Goal: Complete application form

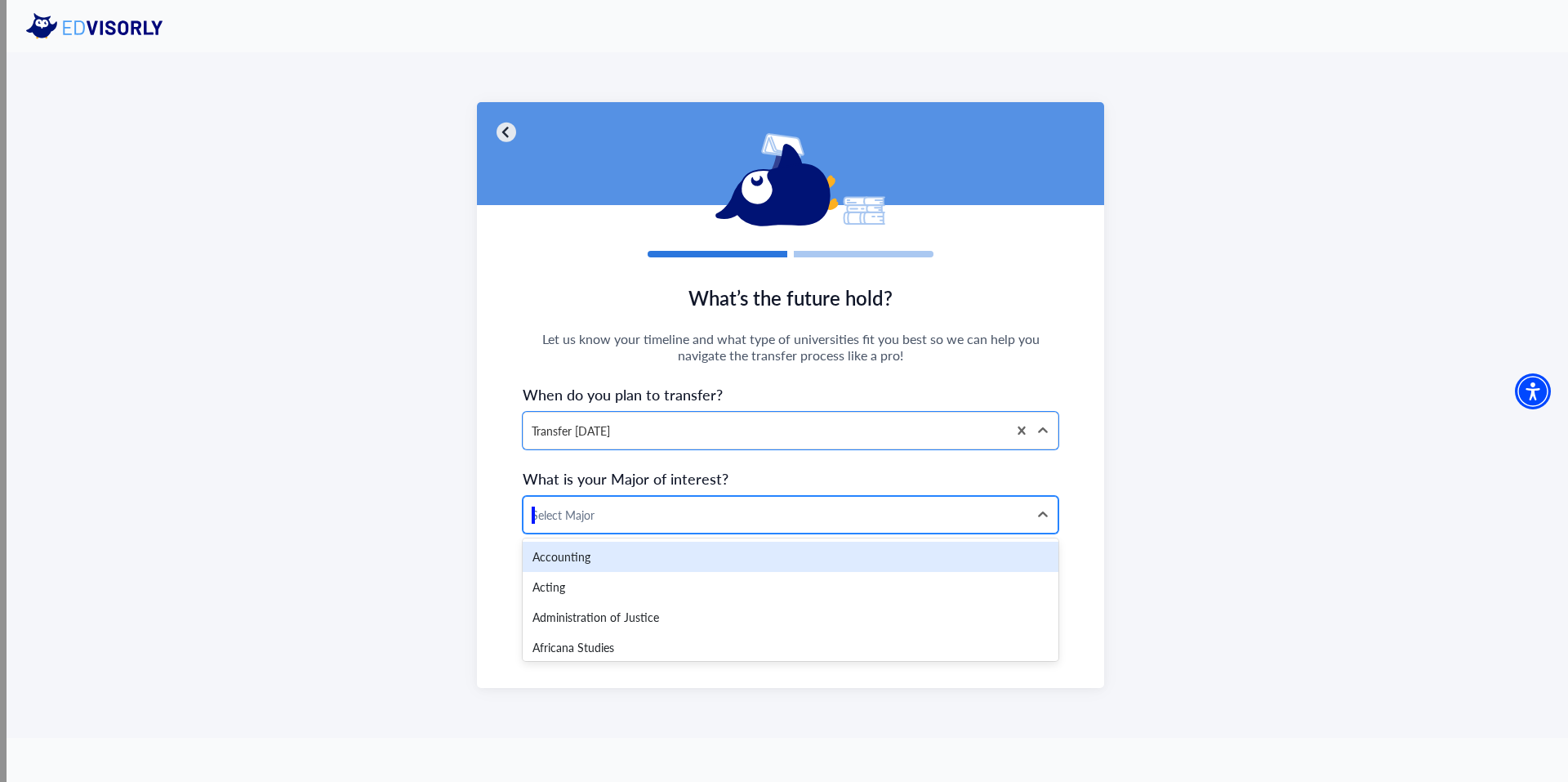
click at [644, 523] on div at bounding box center [776, 515] width 488 height 21
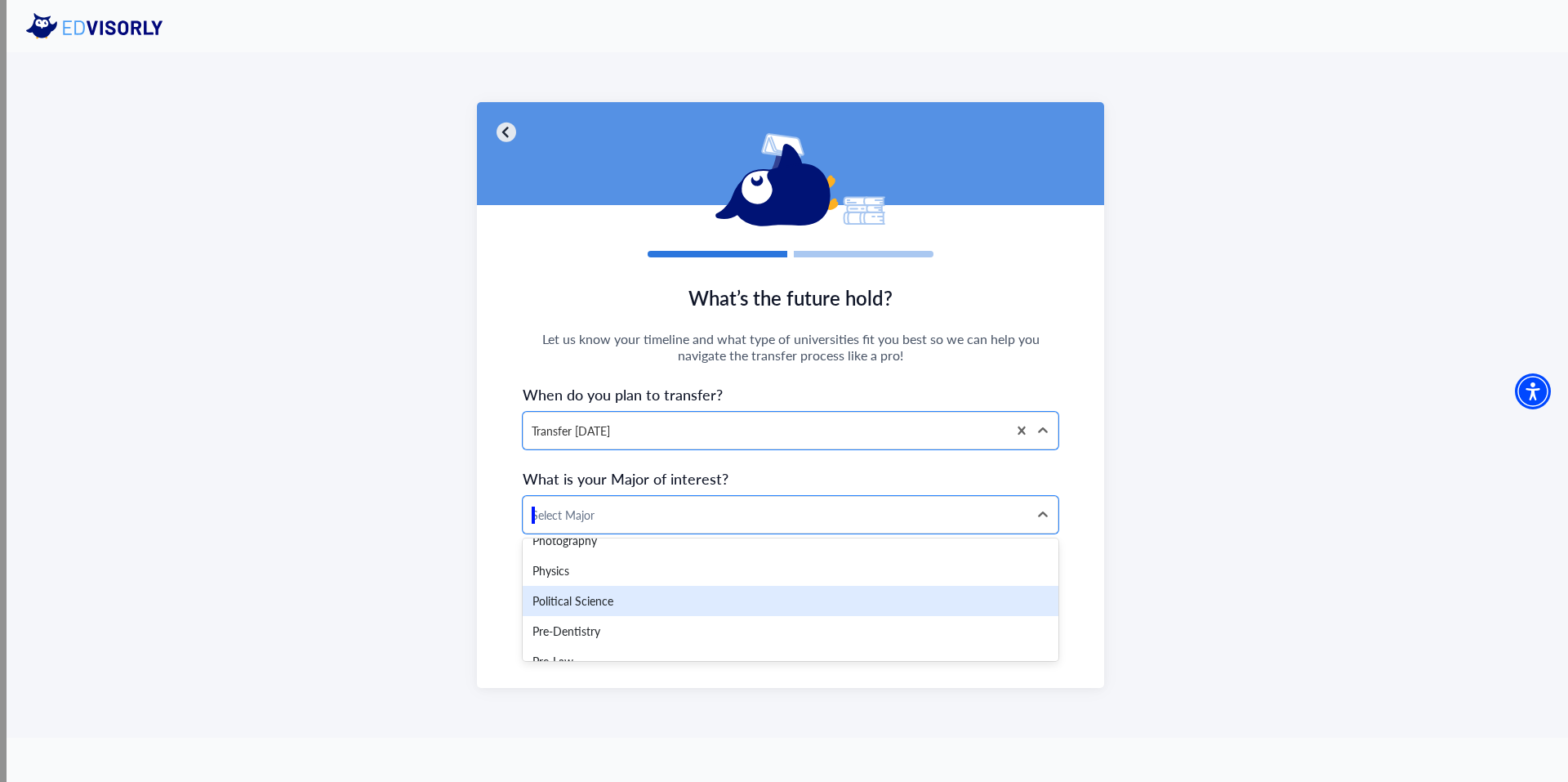
scroll to position [2513, 0]
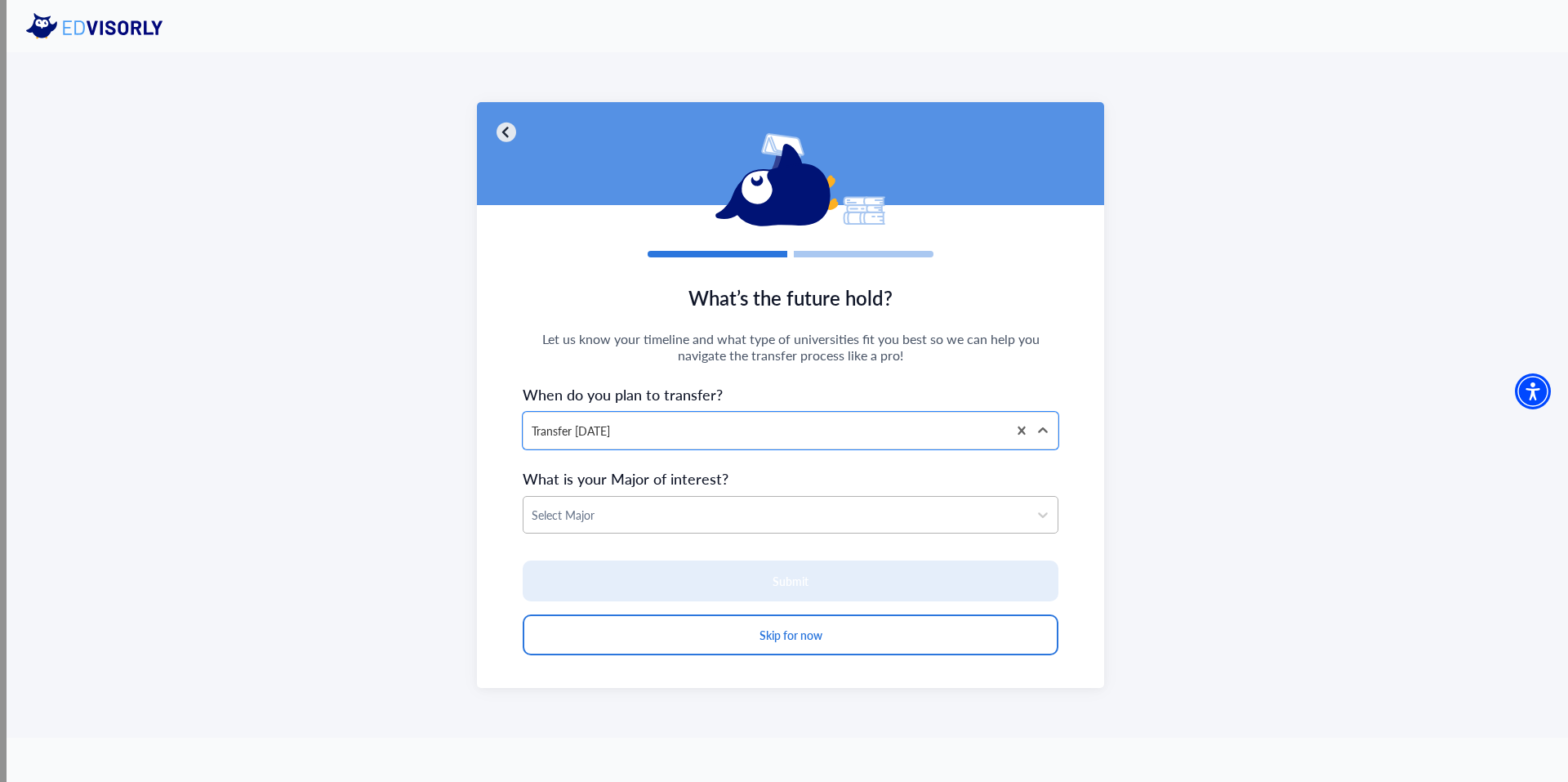
click at [624, 521] on div at bounding box center [776, 515] width 488 height 21
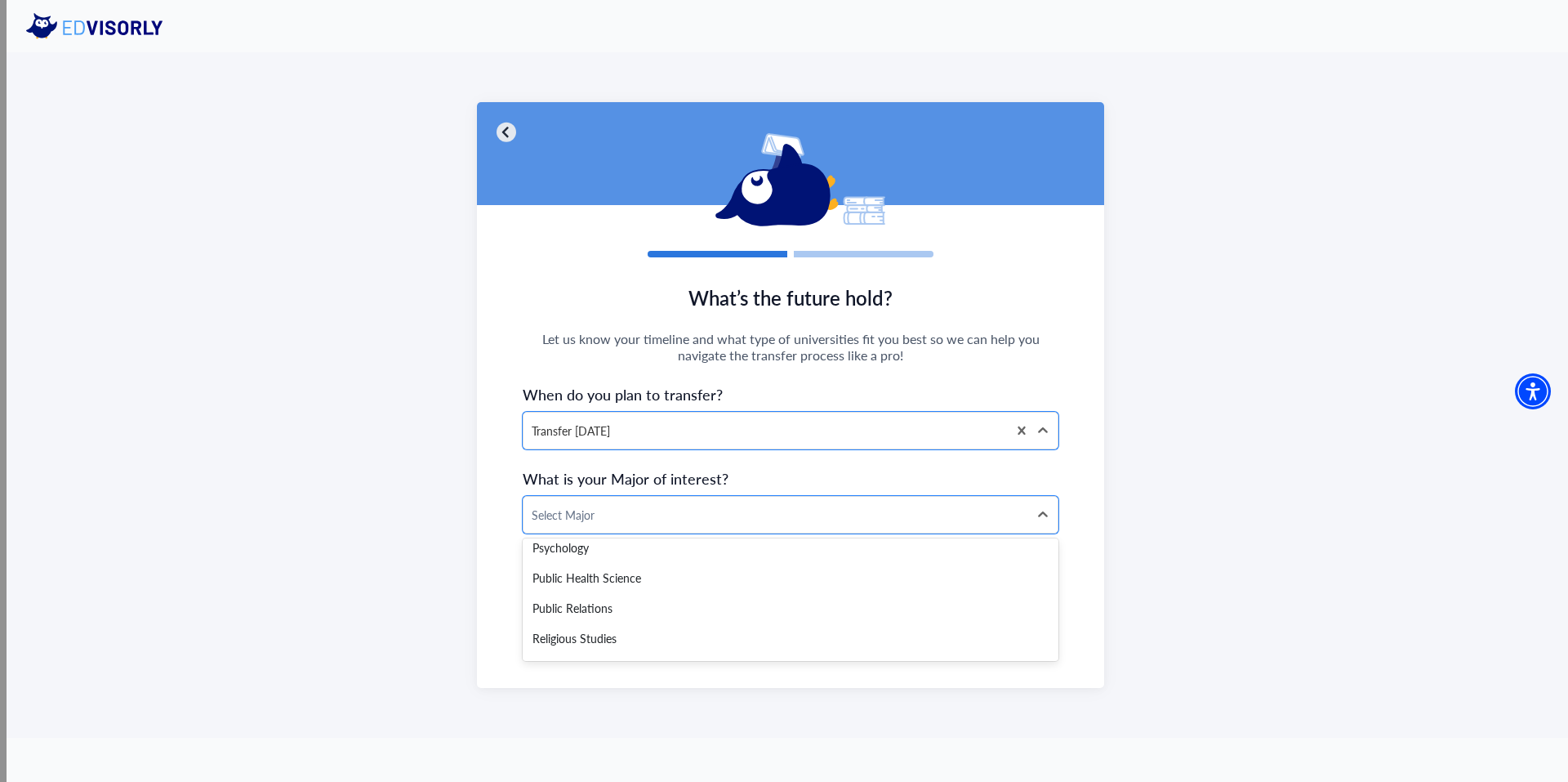
scroll to position [2886, 0]
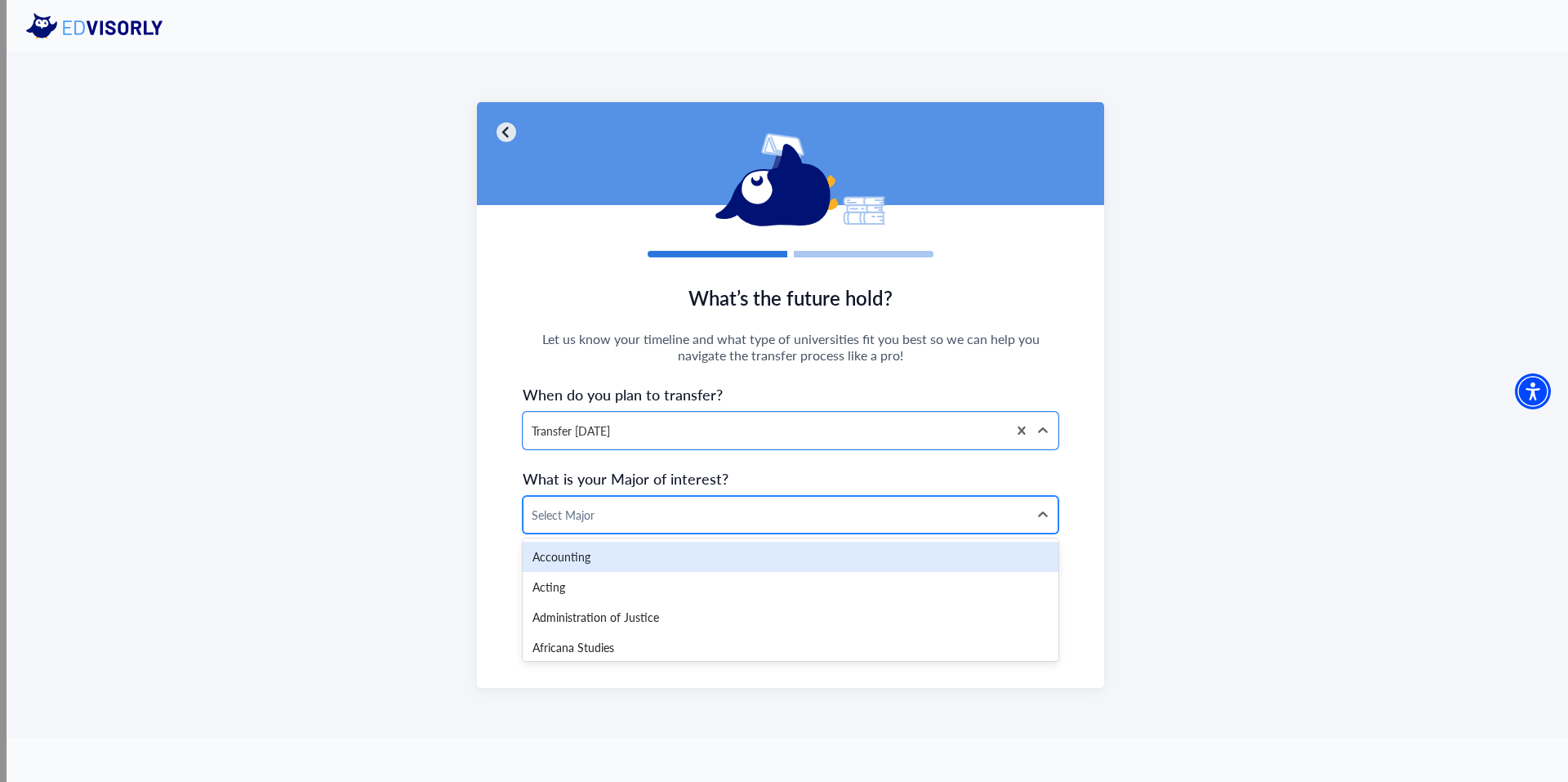
click at [650, 517] on div at bounding box center [776, 515] width 488 height 21
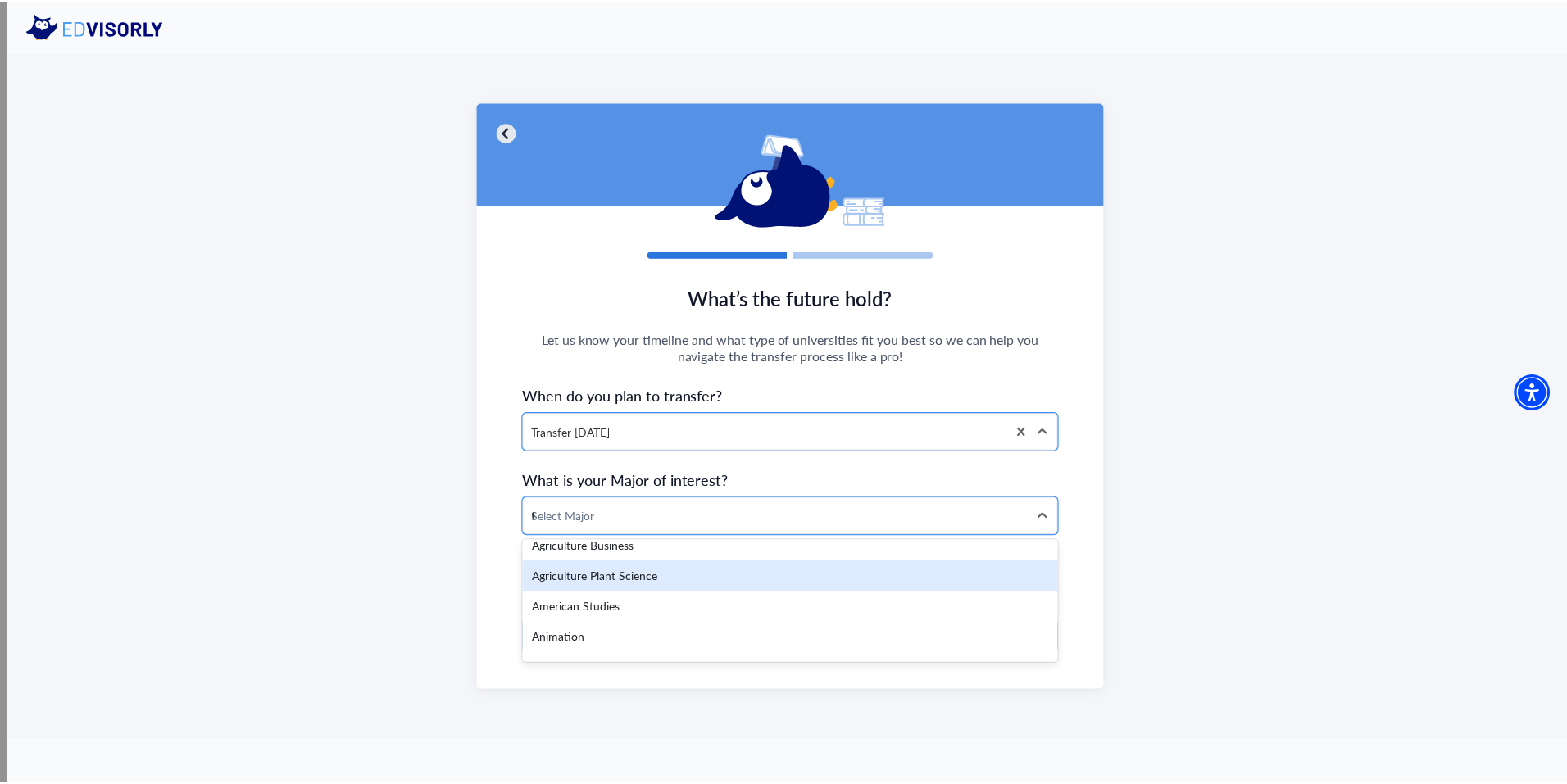
scroll to position [0, 0]
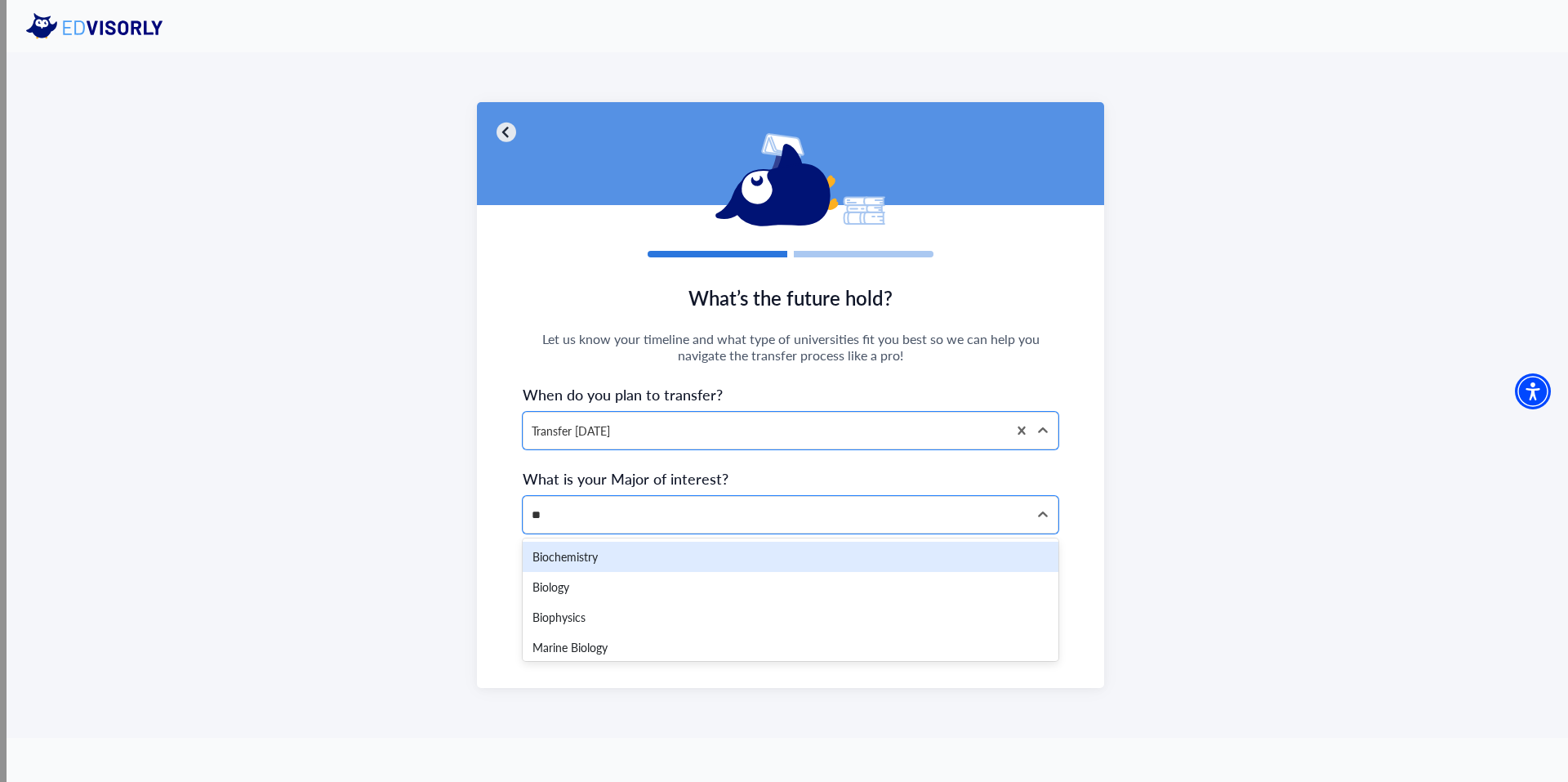
type input "***"
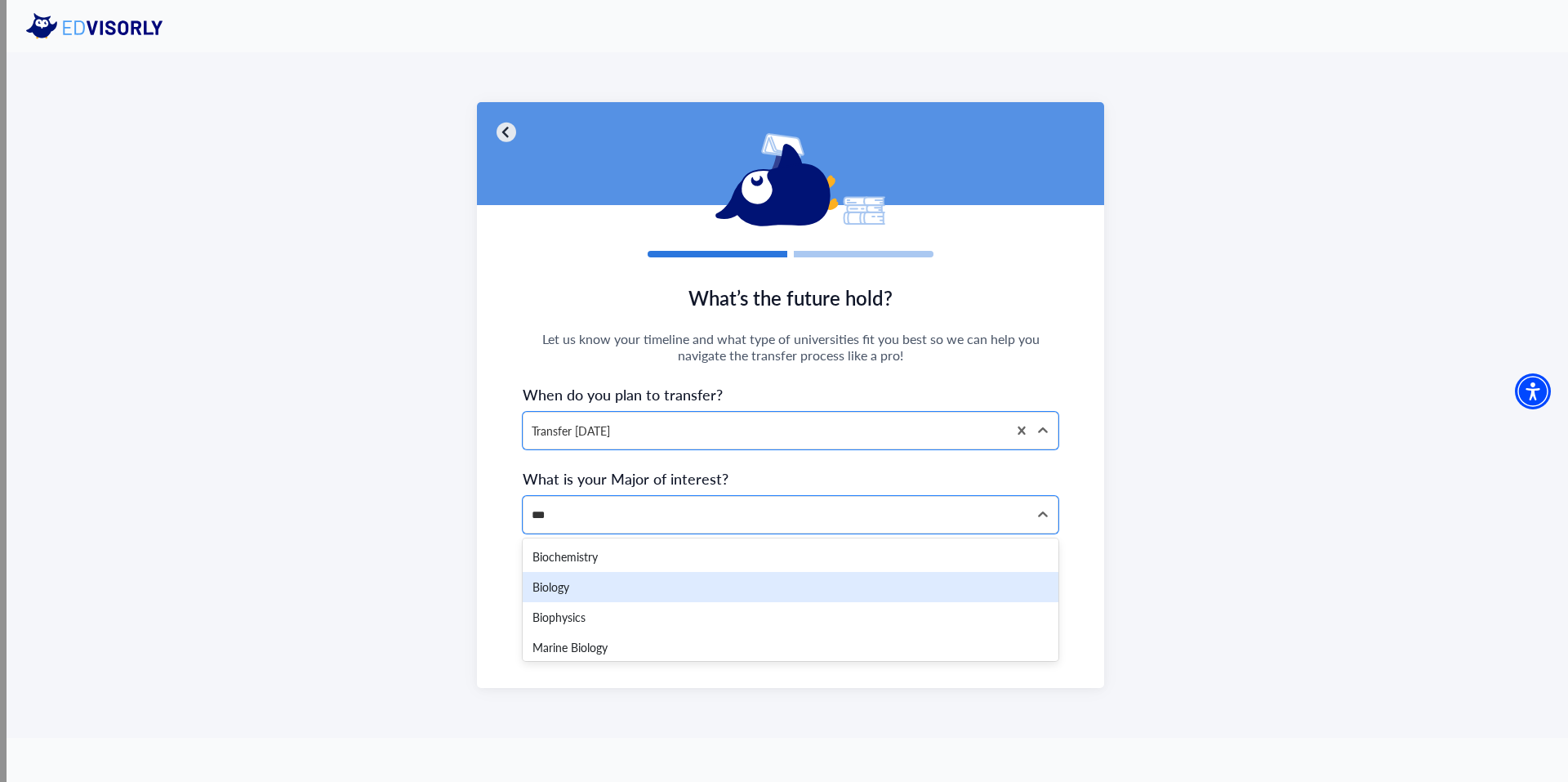
click at [612, 587] on div "Biology" at bounding box center [790, 587] width 536 height 30
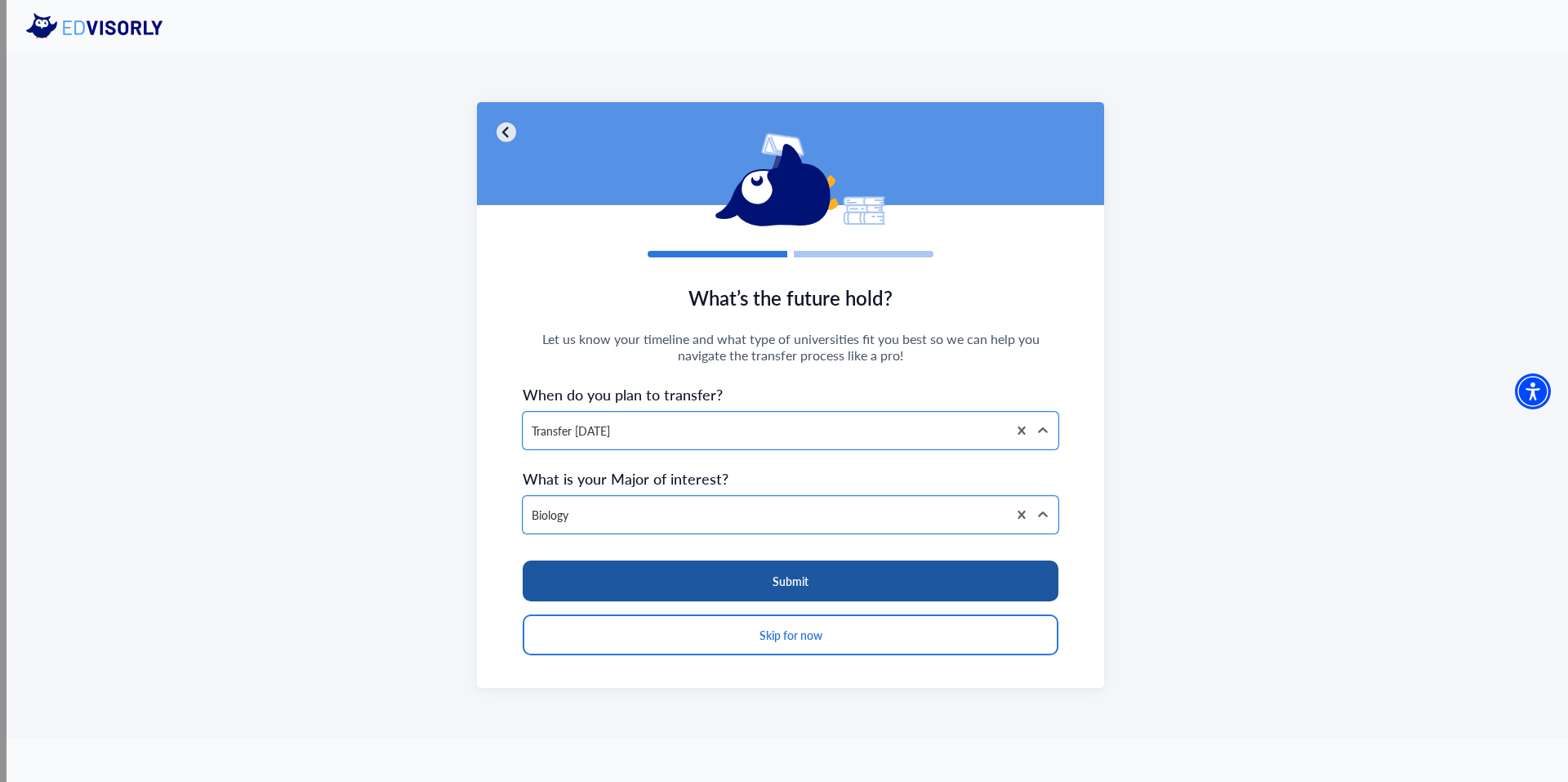
click at [733, 581] on button "Submit" at bounding box center [790, 580] width 536 height 41
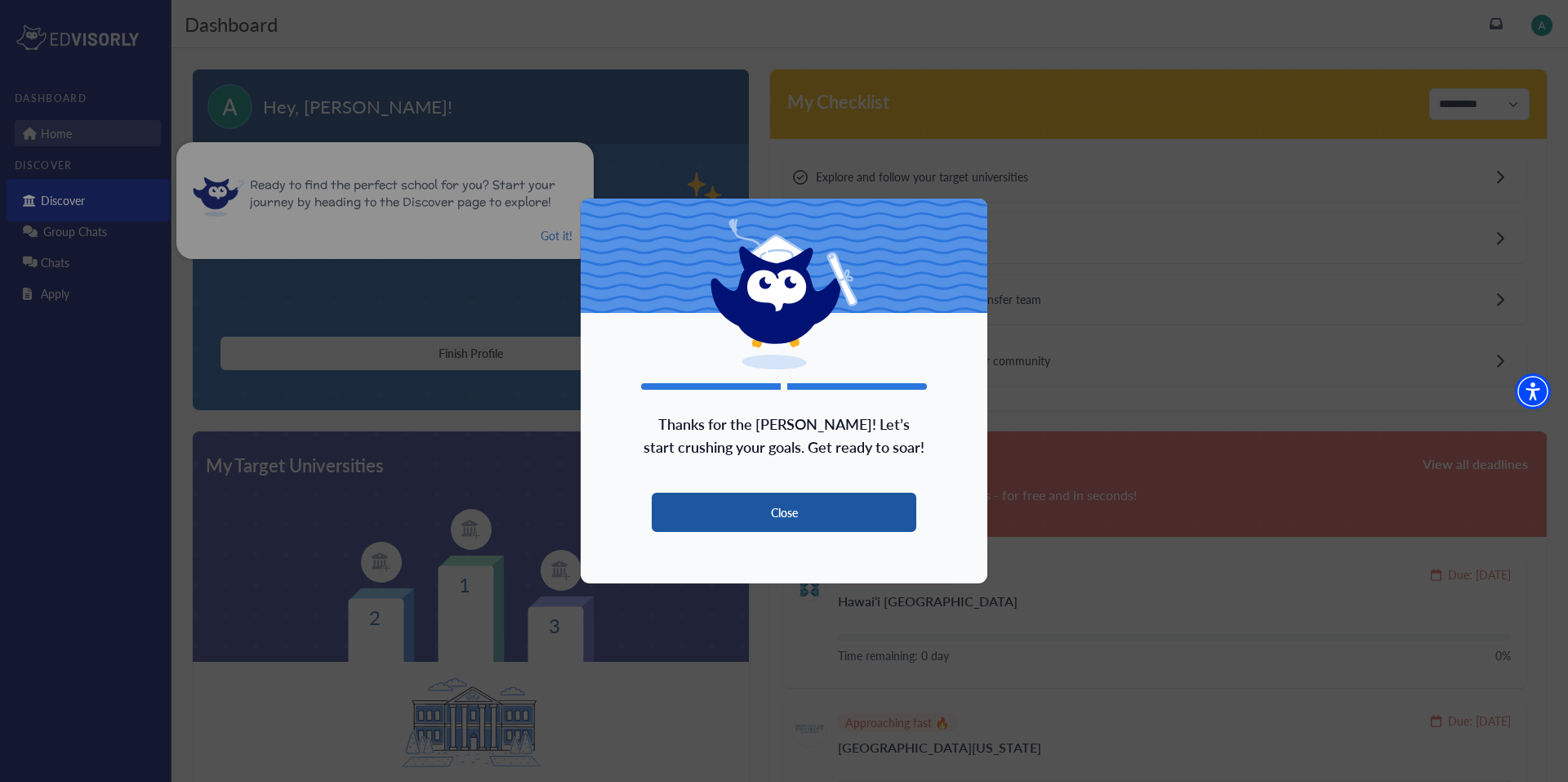
click at [808, 515] on button "Close" at bounding box center [784, 512] width 265 height 40
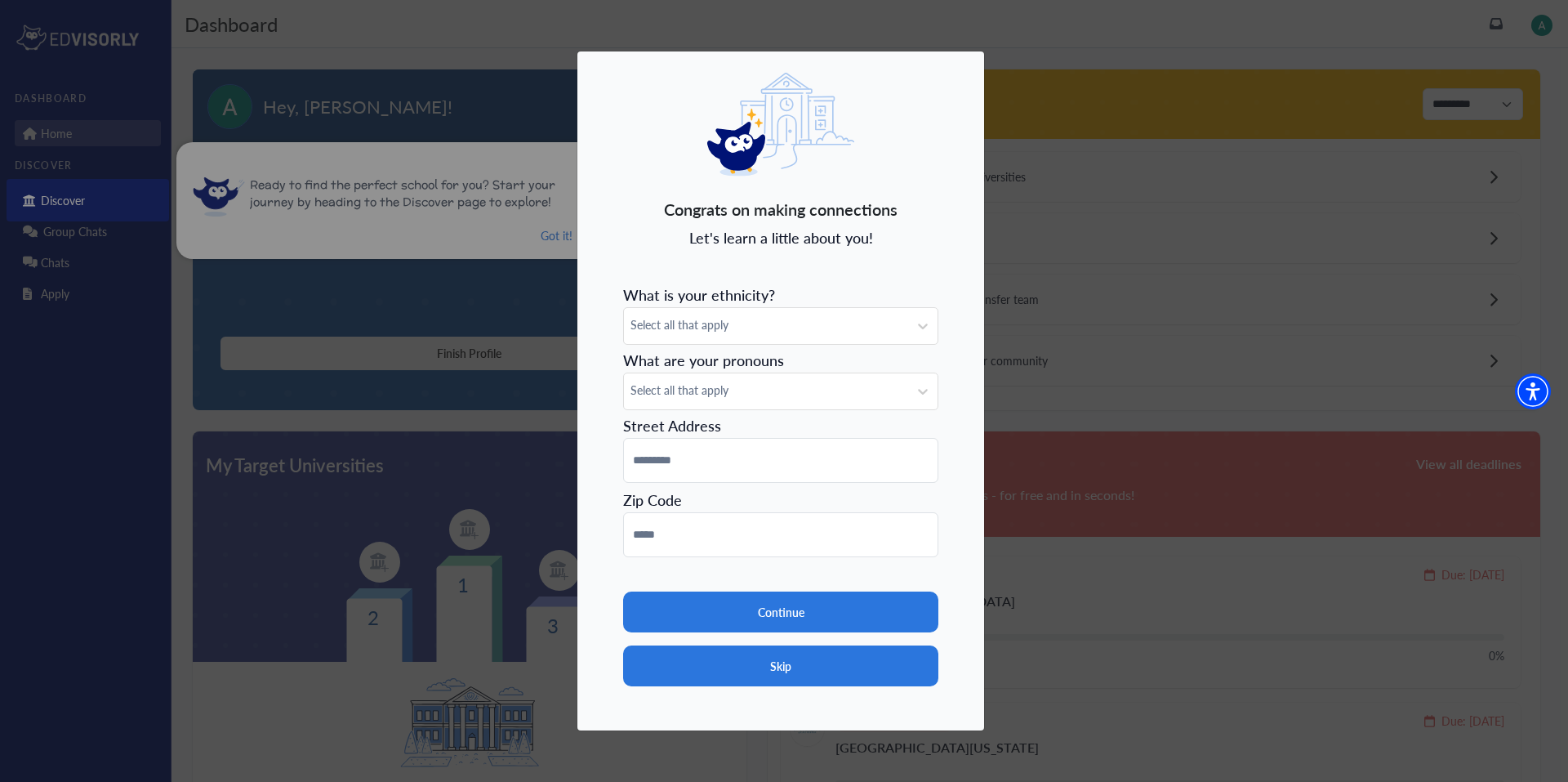
click at [837, 659] on button "Skip" at bounding box center [781, 665] width 315 height 41
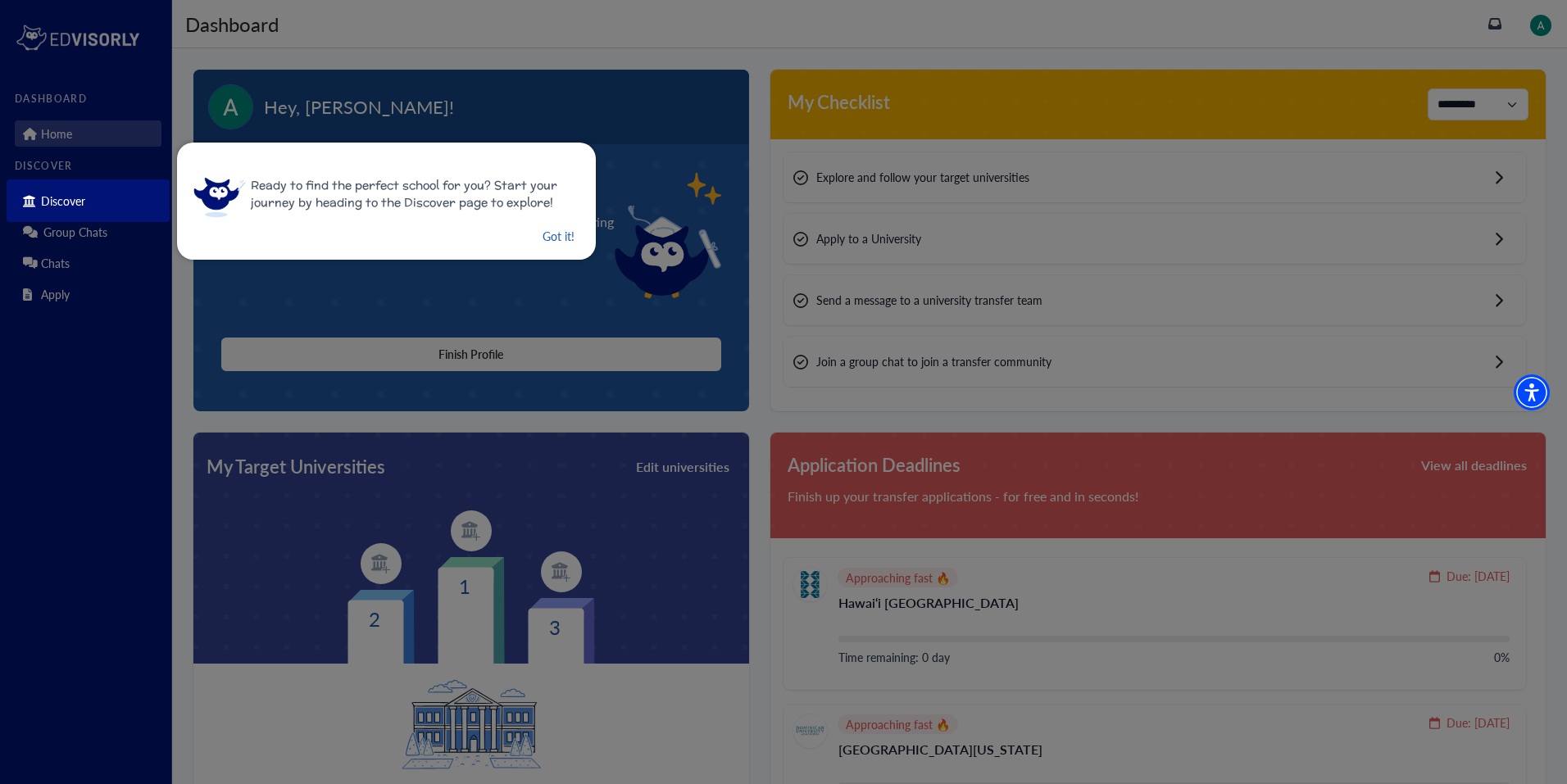
click at [559, 239] on button "Got it!" at bounding box center [558, 236] width 35 height 21
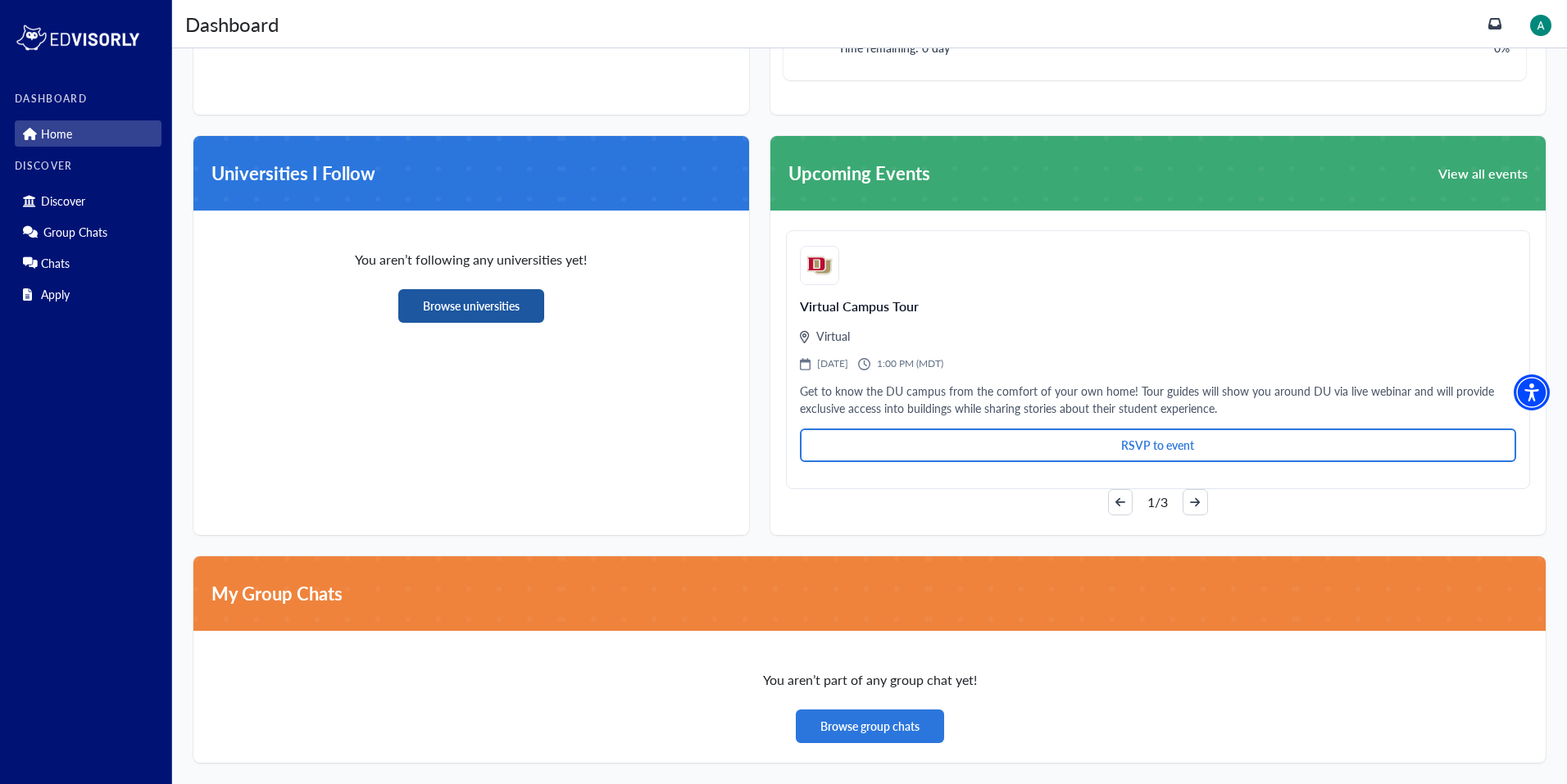
scroll to position [1042, 0]
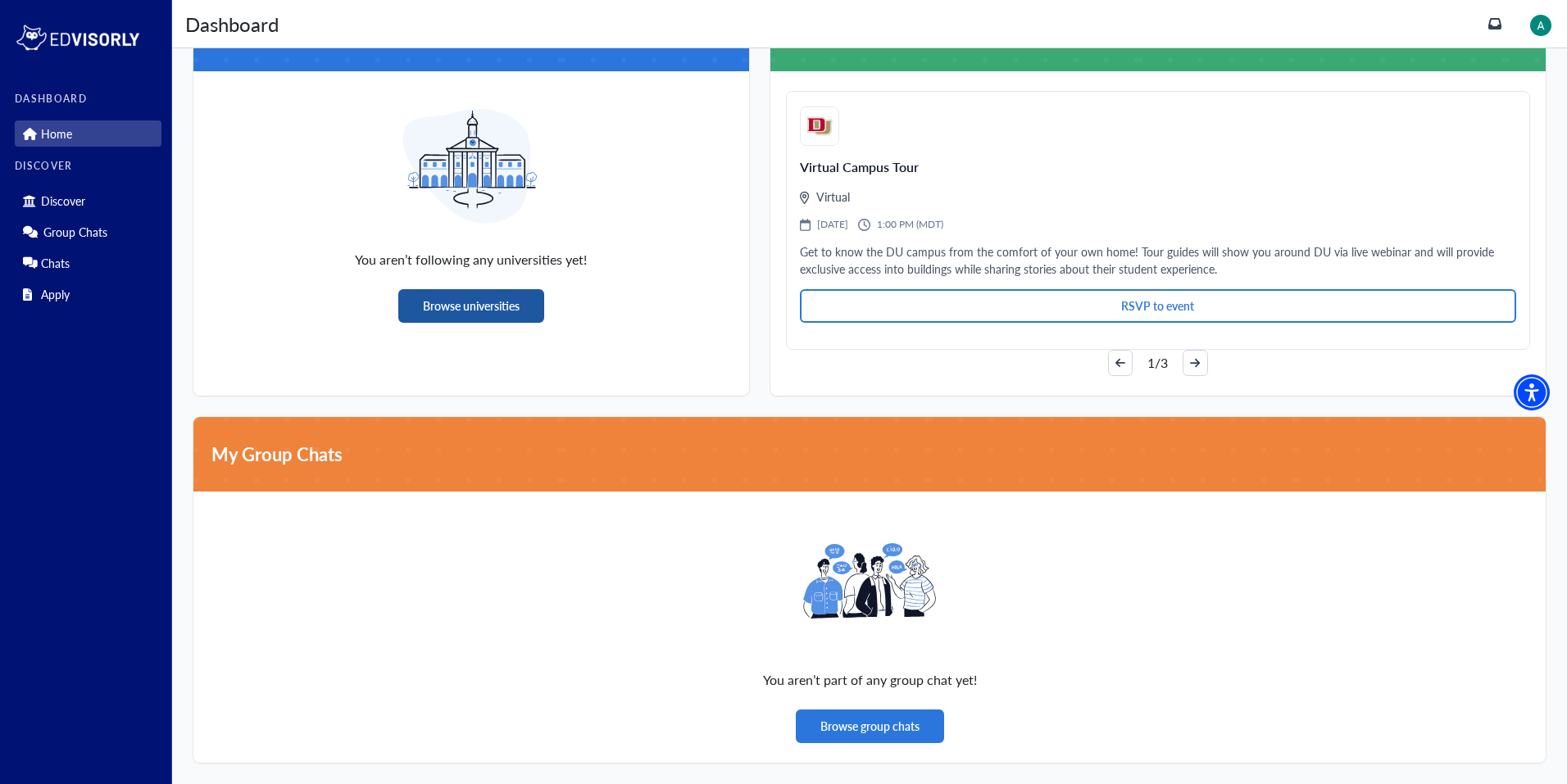
click at [467, 299] on button "Browse universities" at bounding box center [471, 306] width 146 height 34
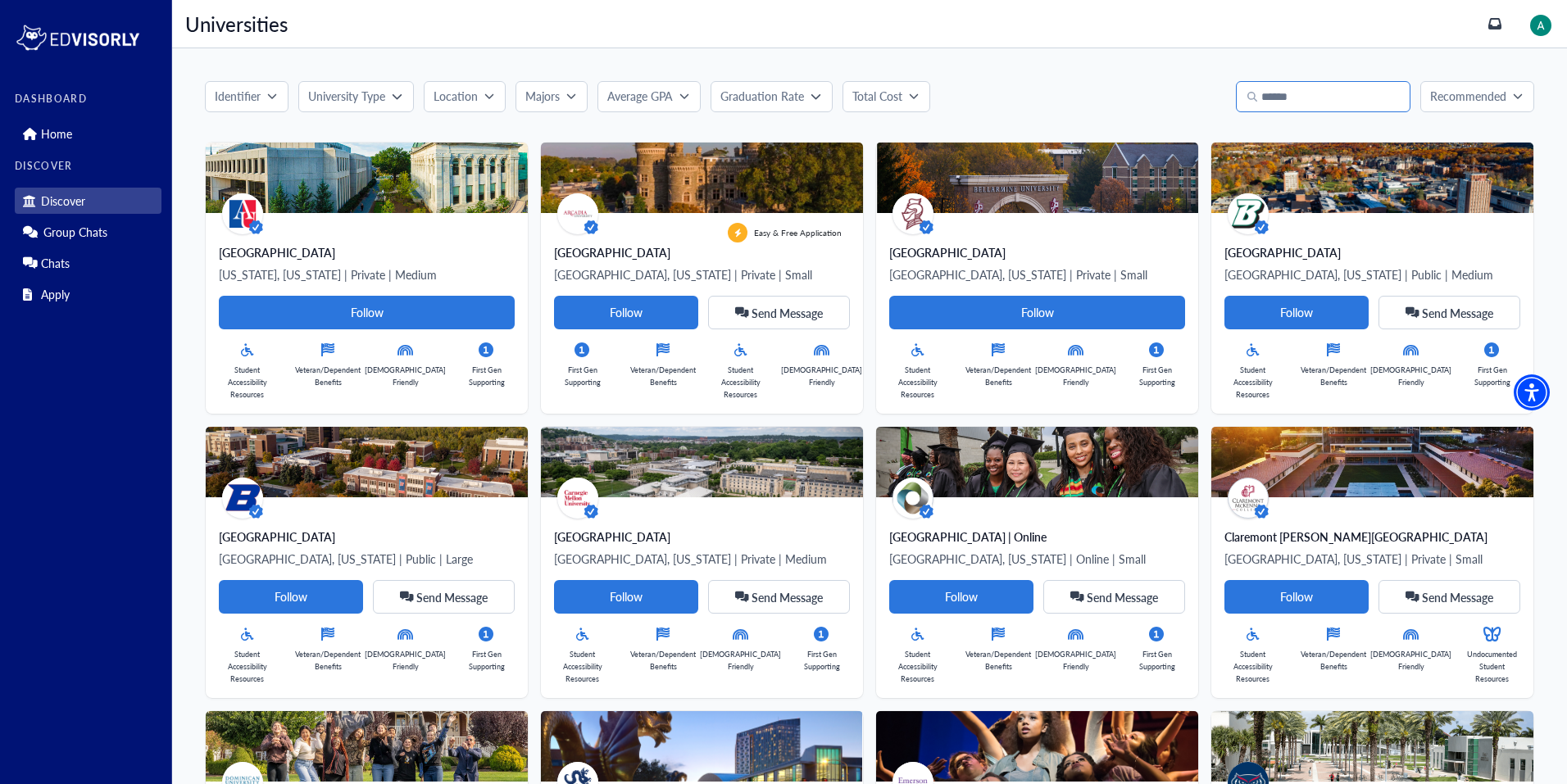
click at [1293, 101] on input "Search" at bounding box center [1323, 96] width 174 height 31
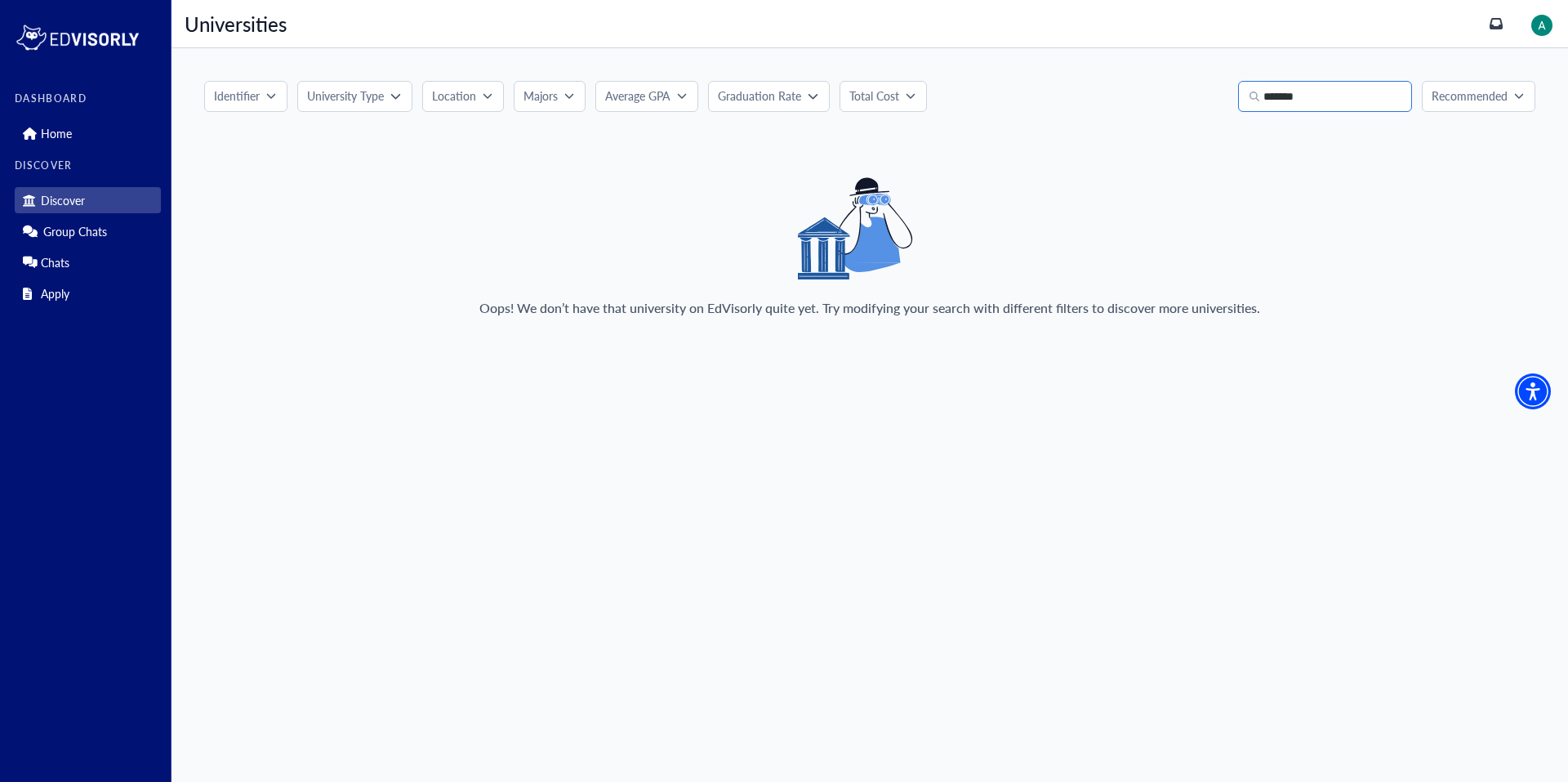
type input "*******"
click at [343, 83] on button "University Type" at bounding box center [354, 96] width 114 height 31
click at [362, 59] on div "Identifier University Type Online Private Public Clear Apply Location Majors Av…" at bounding box center [869, 206] width 1396 height 315
click at [102, 142] on link "Home" at bounding box center [88, 133] width 146 height 26
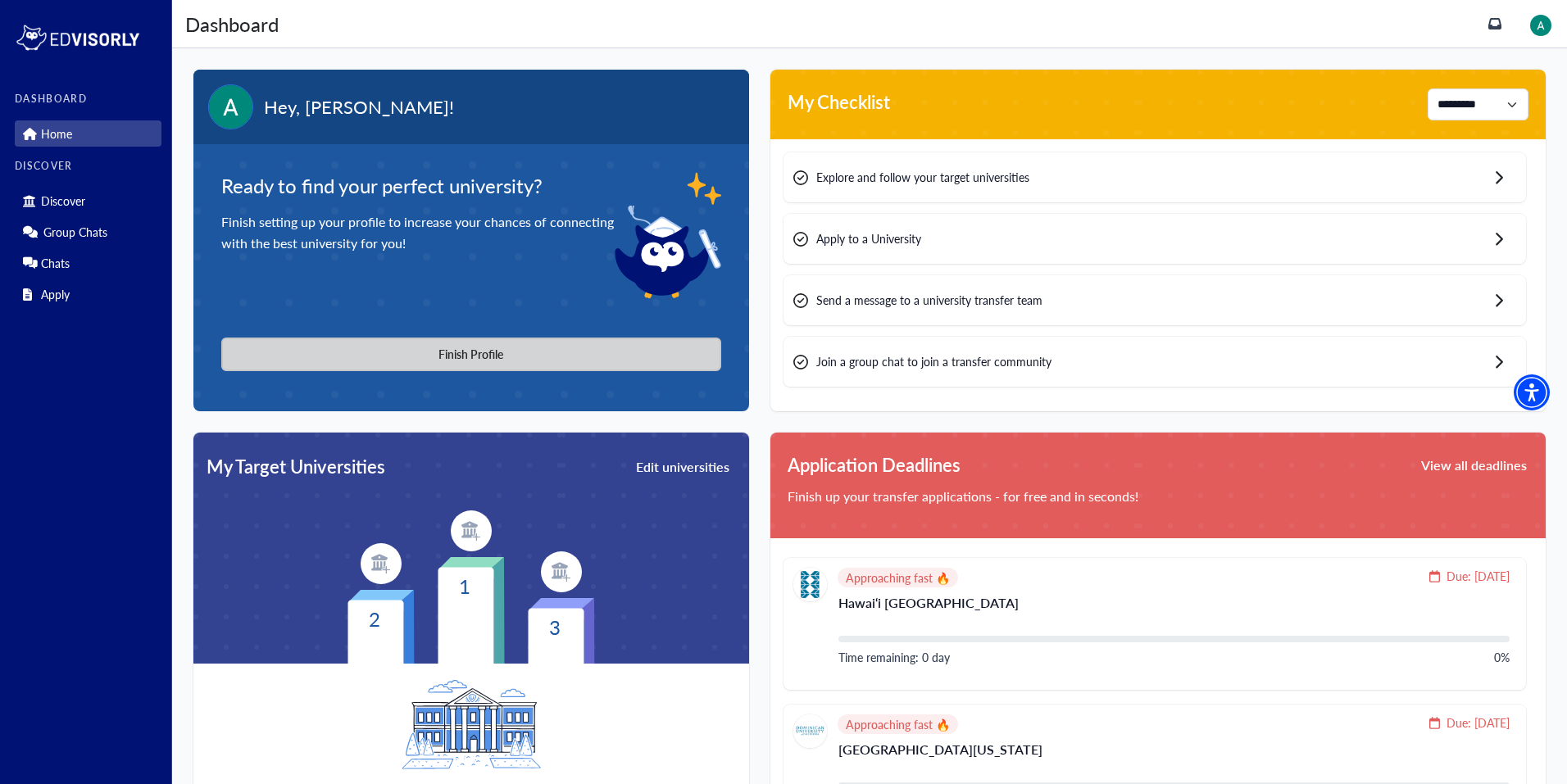
click at [409, 341] on button "Finish Profile" at bounding box center [471, 355] width 500 height 34
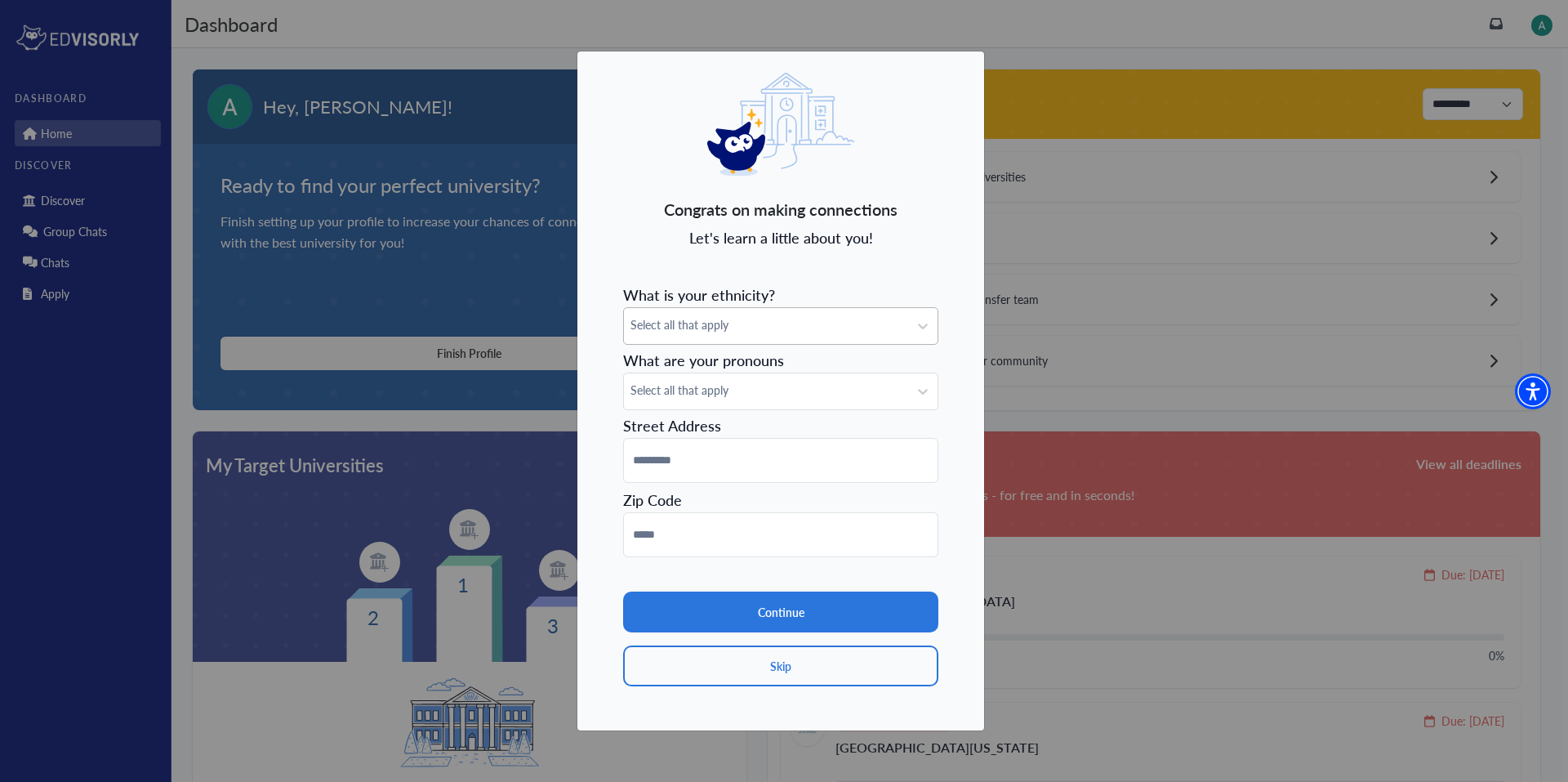
click at [690, 334] on div "Select all that apply" at bounding box center [766, 325] width 284 height 36
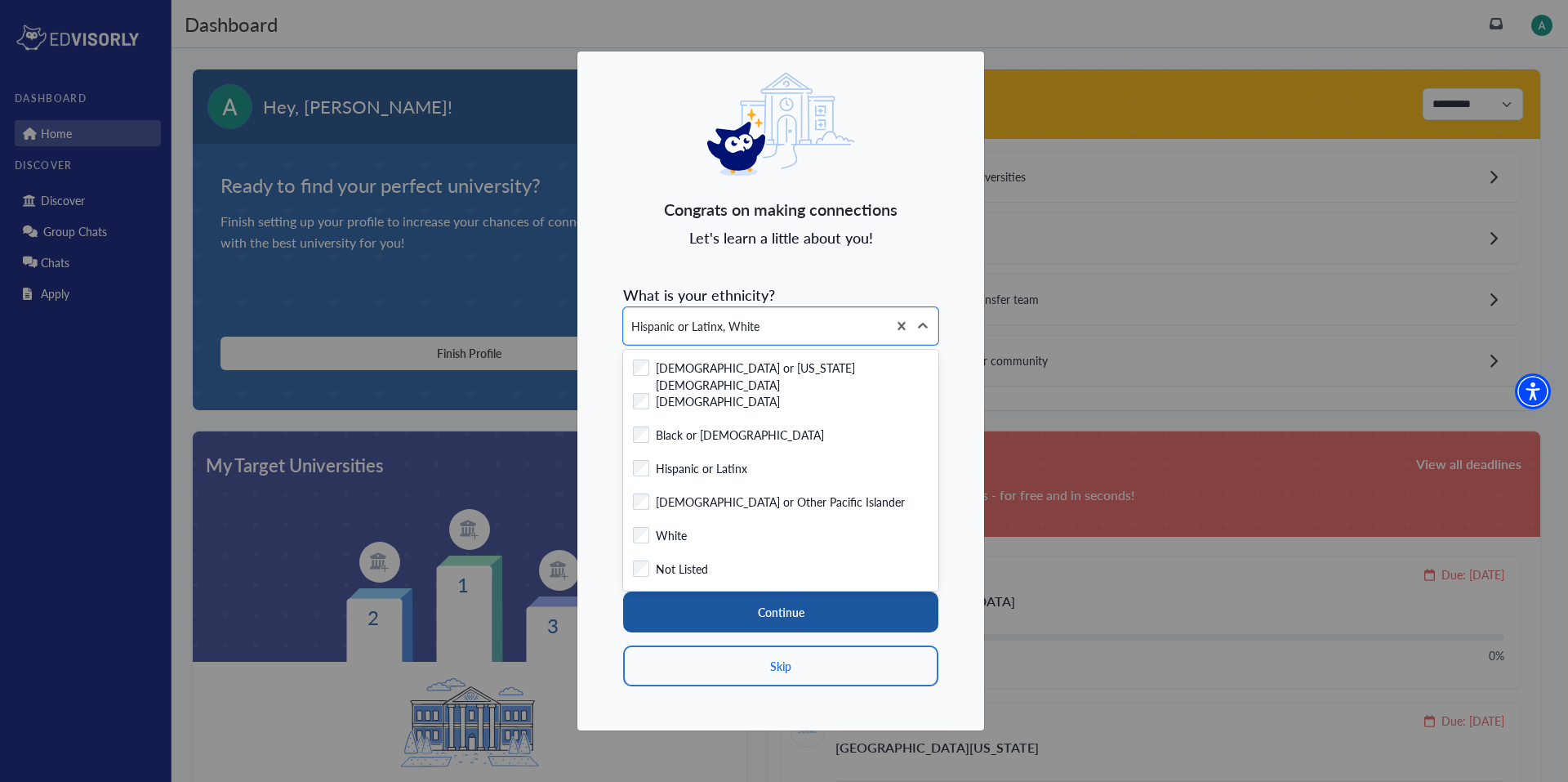
click at [781, 609] on button "Continue" at bounding box center [781, 611] width 315 height 41
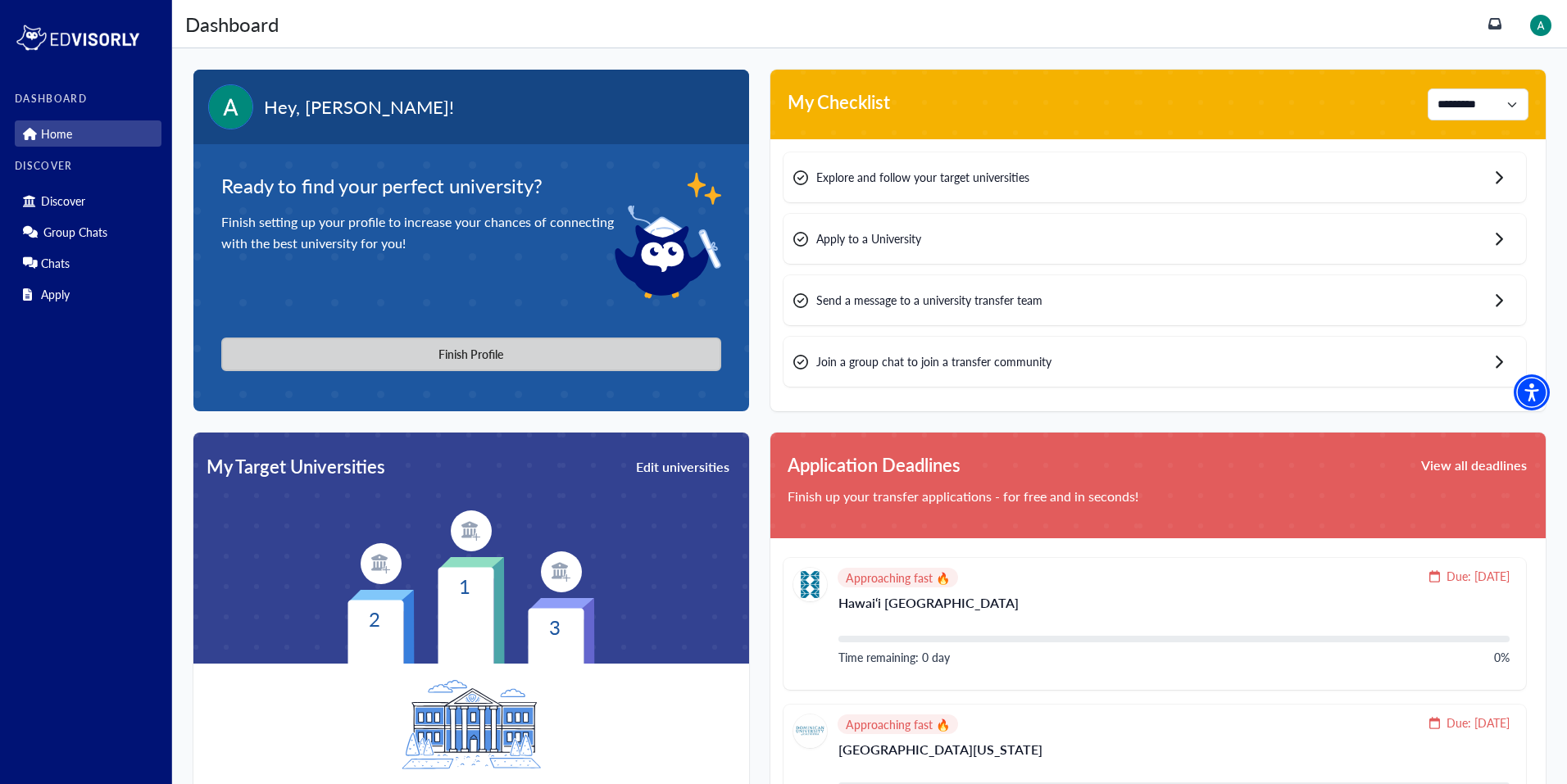
click at [493, 357] on button "Finish Profile" at bounding box center [471, 355] width 500 height 34
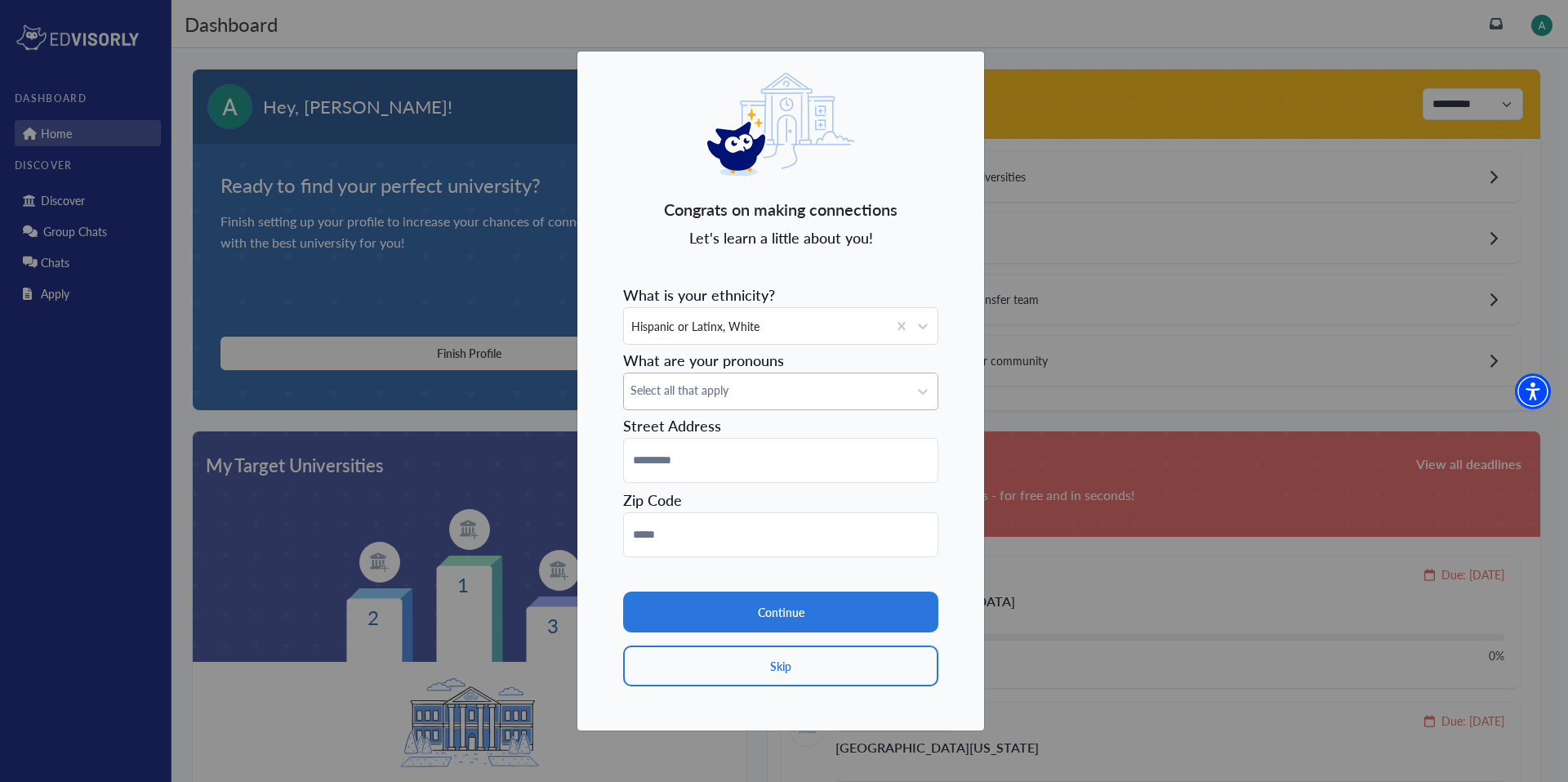
click at [766, 399] on span "Select all that apply" at bounding box center [766, 390] width 271 height 17
click at [602, 406] on div "Congrats on making connections Let's learn a little about you! What is your eth…" at bounding box center [780, 391] width 408 height 680
click at [613, 390] on div "Congrats on making connections Let's learn a little about you! What is your eth…" at bounding box center [780, 391] width 408 height 680
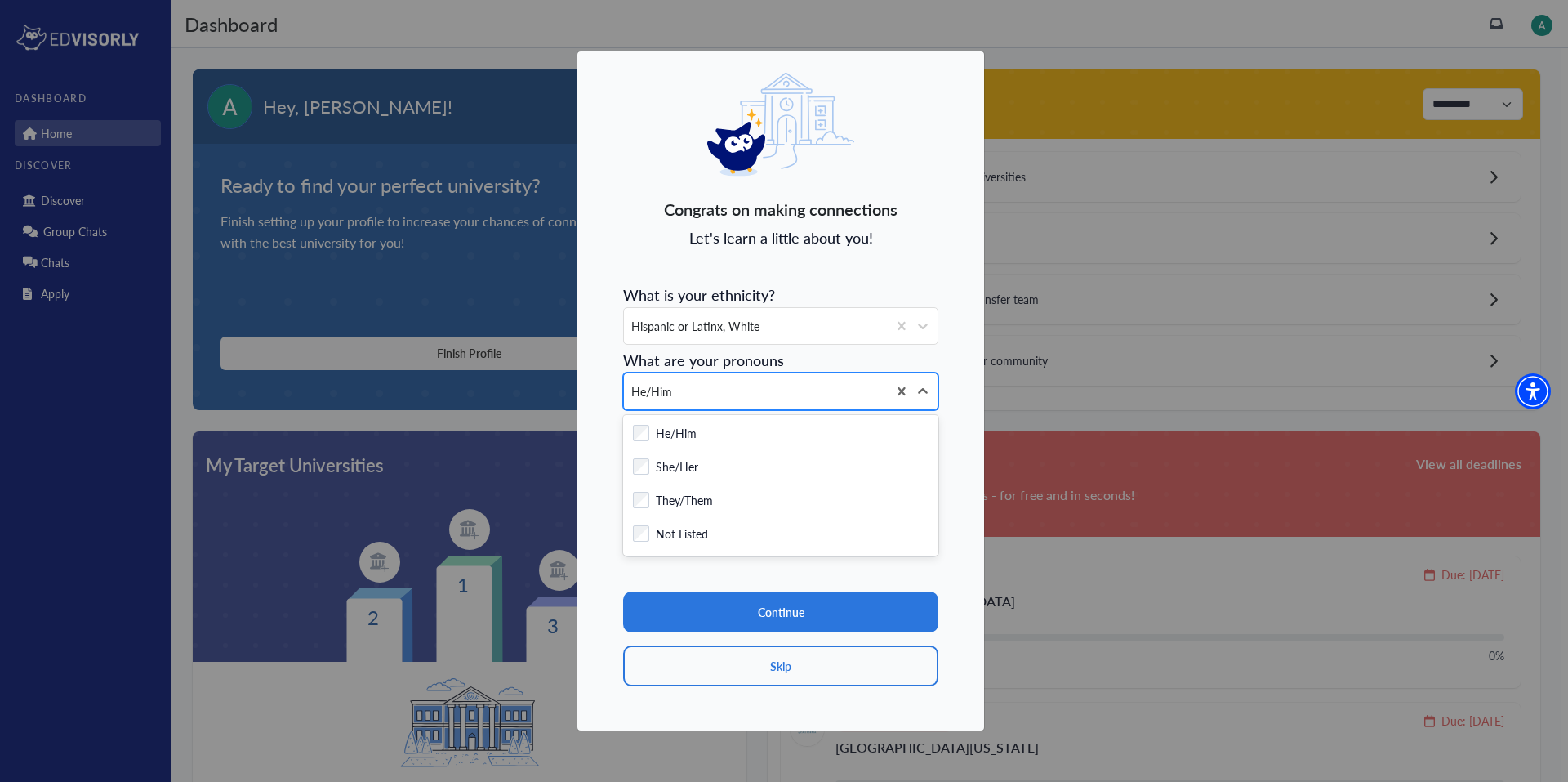
click at [685, 391] on div "He/Him" at bounding box center [755, 391] width 263 height 36
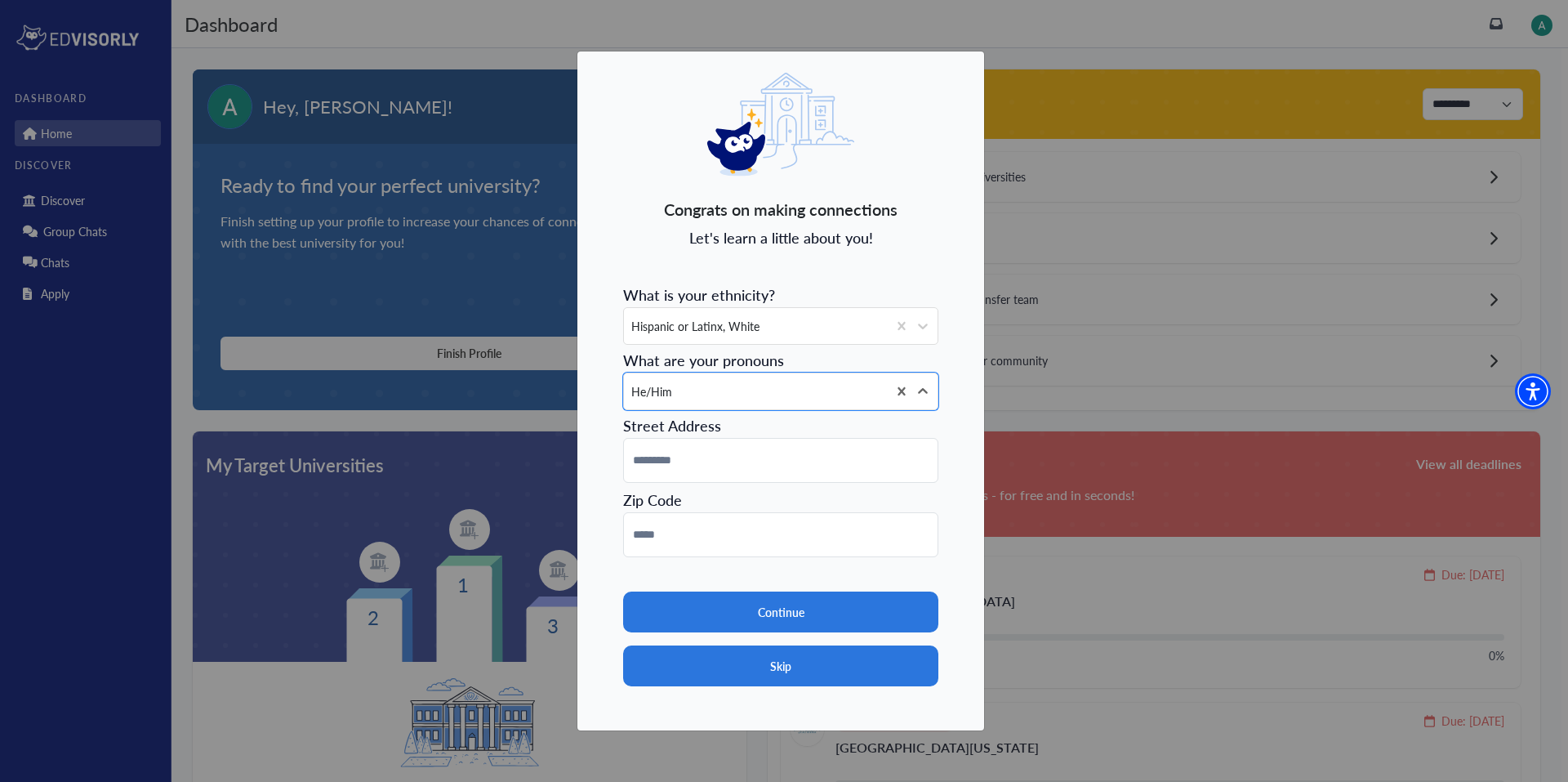
click at [797, 677] on button "Skip" at bounding box center [781, 665] width 315 height 41
